Goal: Task Accomplishment & Management: Use online tool/utility

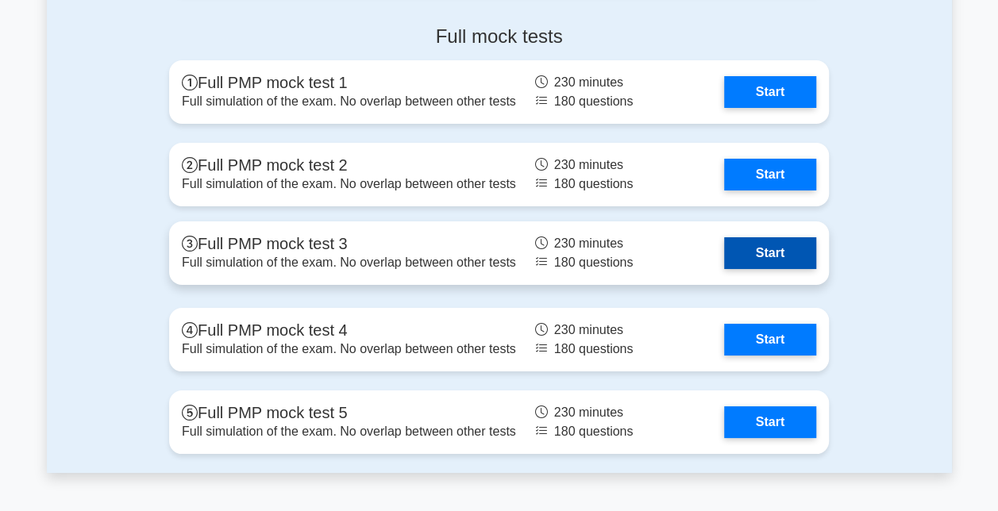
scroll to position [5866, 0]
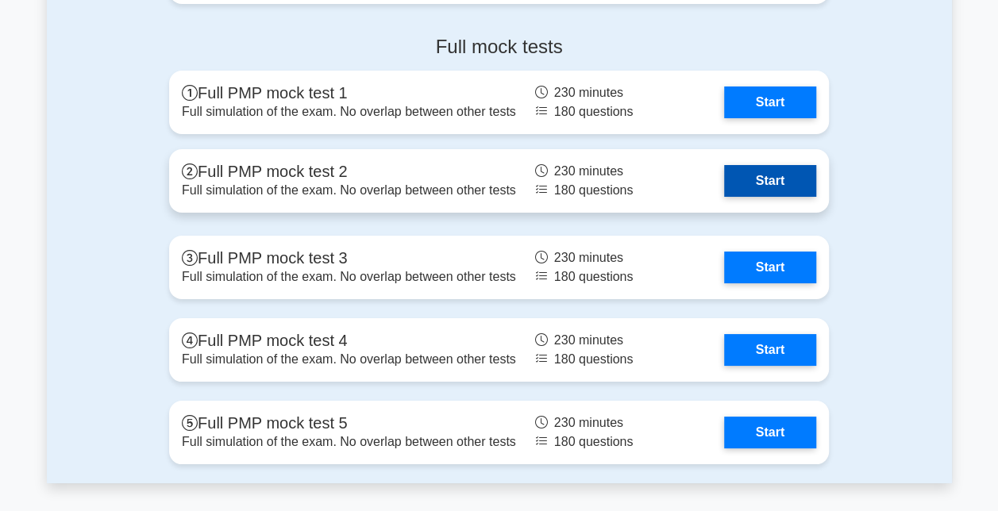
click at [742, 177] on link "Start" at bounding box center [770, 181] width 92 height 32
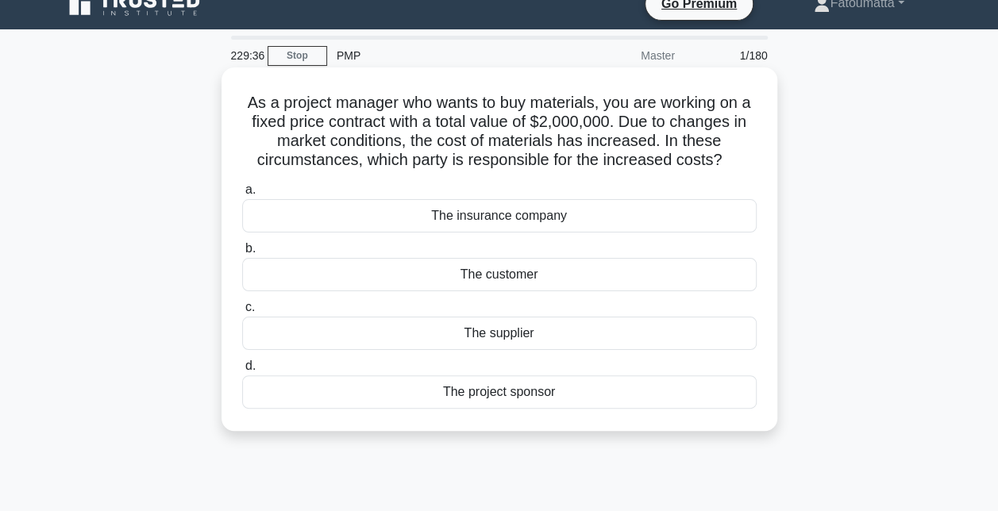
scroll to position [27, 0]
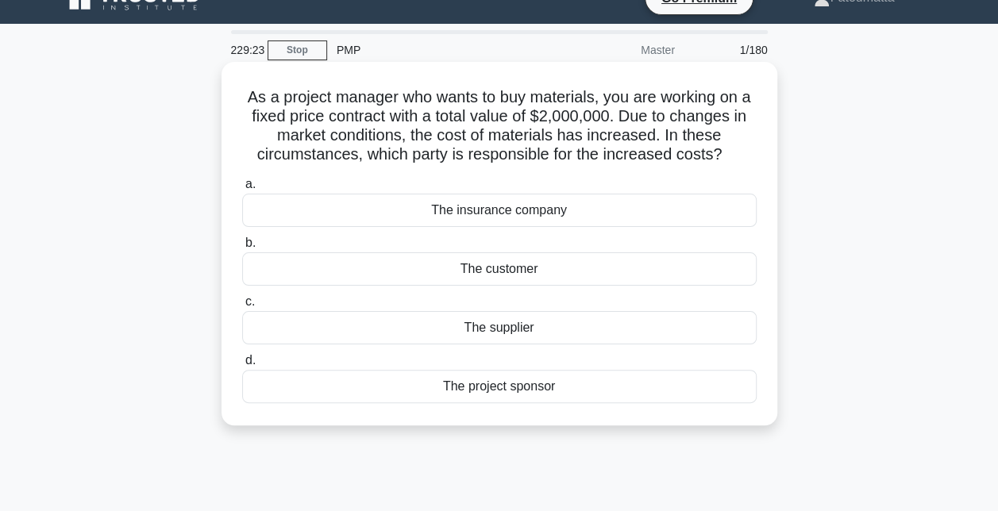
click at [554, 330] on div "The supplier" at bounding box center [499, 327] width 515 height 33
click at [242, 307] on input "c. The supplier" at bounding box center [242, 302] width 0 height 10
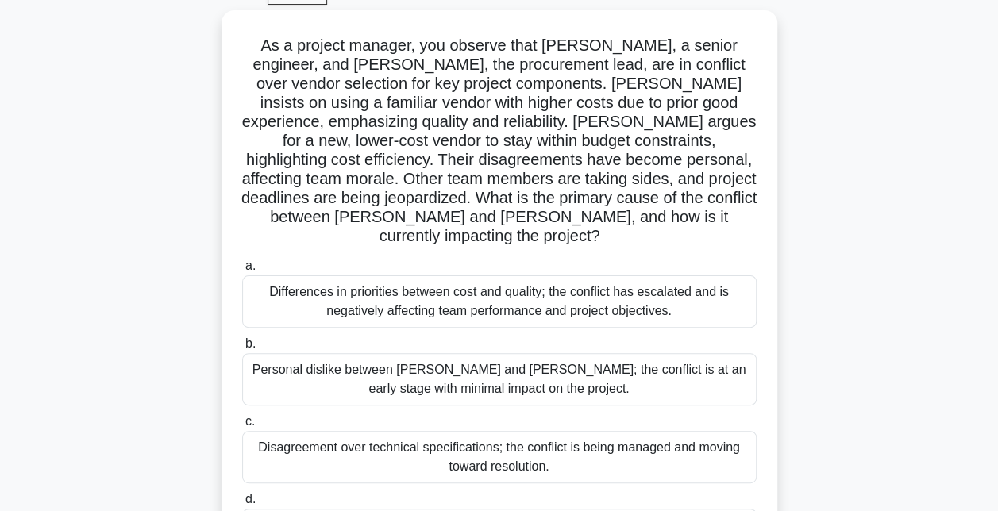
scroll to position [87, 0]
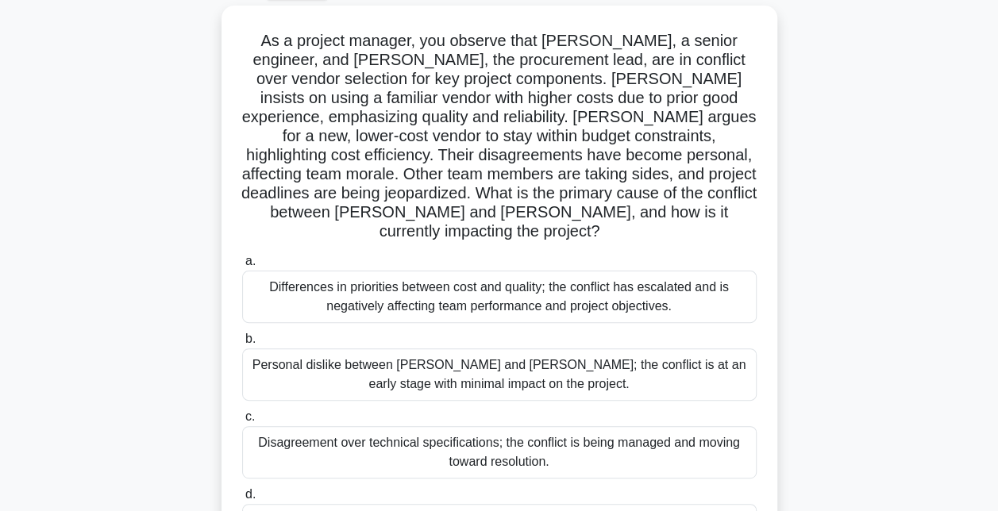
click at [554, 349] on div "Personal dislike between Michael and Ana; the conflict is at an early stage wit…" at bounding box center [499, 375] width 515 height 52
click at [242, 334] on input "b. Personal dislike between Michael and Ana; the conflict is at an early stage …" at bounding box center [242, 339] width 0 height 10
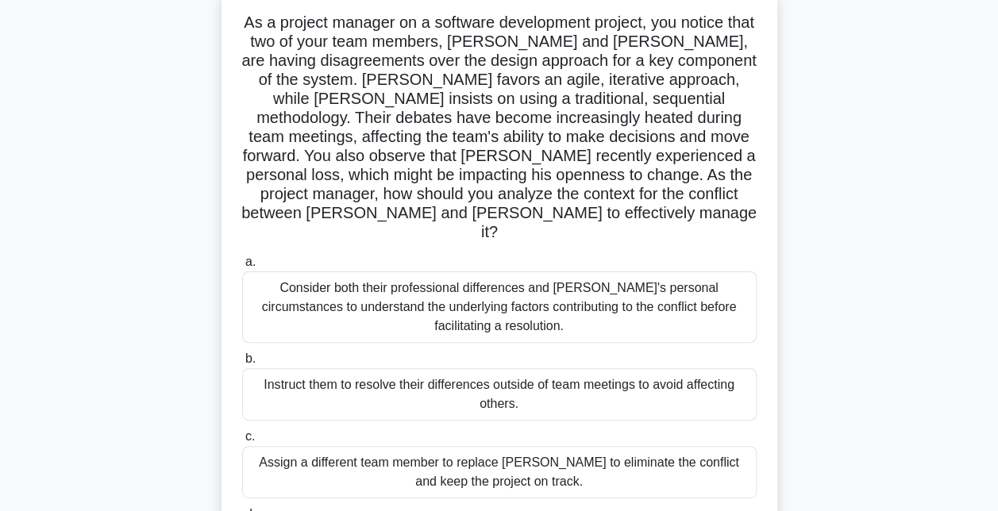
scroll to position [0, 0]
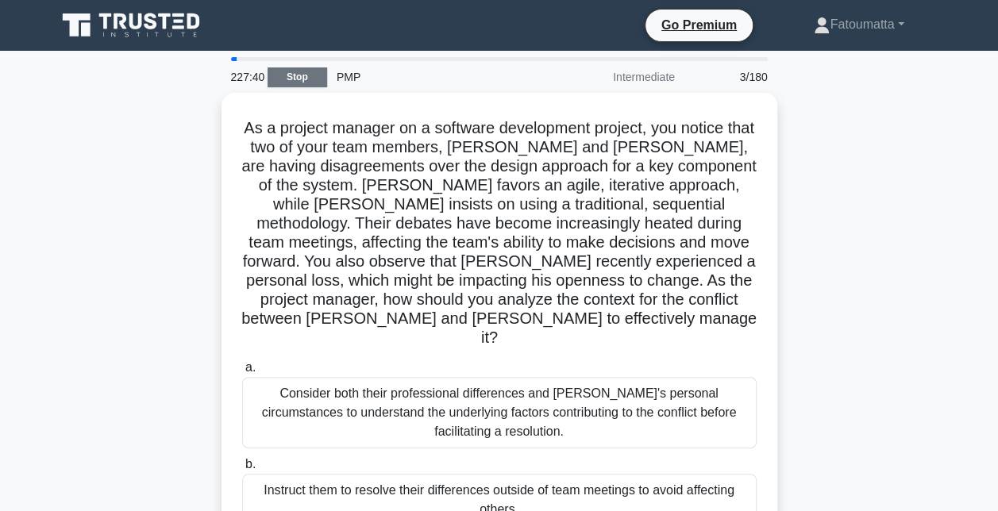
click at [280, 78] on link "Stop" at bounding box center [298, 78] width 60 height 20
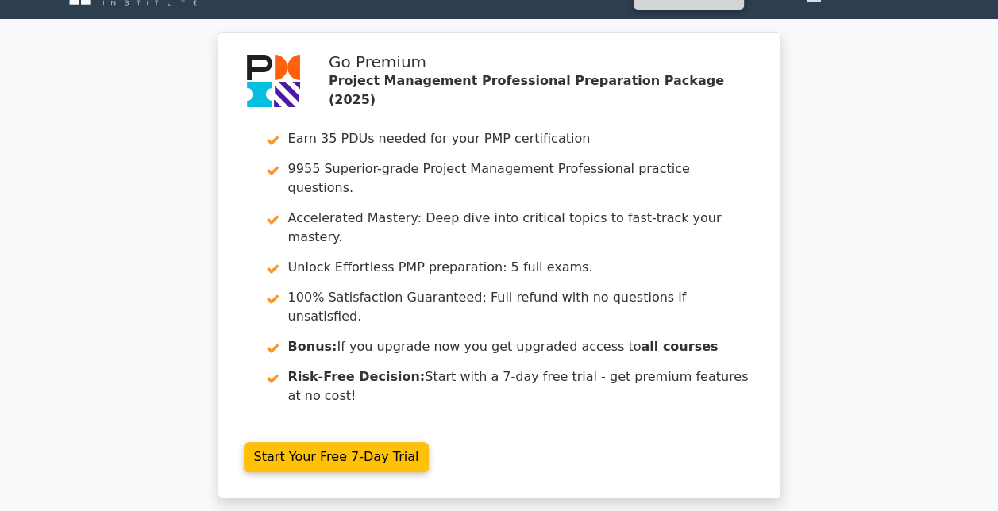
scroll to position [21, 0]
